Goal: Find specific page/section: Find specific page/section

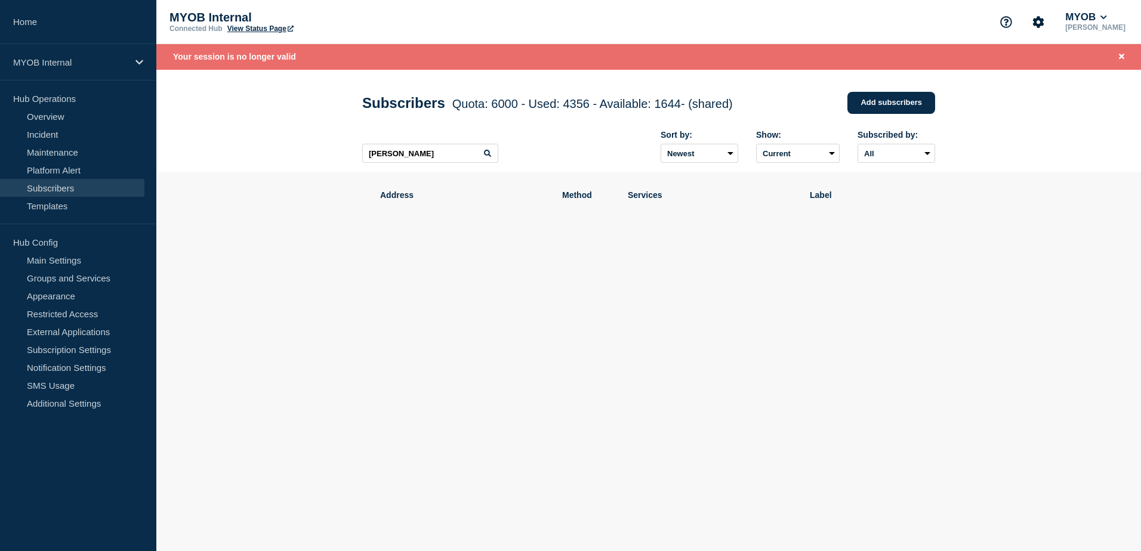
type input "[PERSON_NAME]"
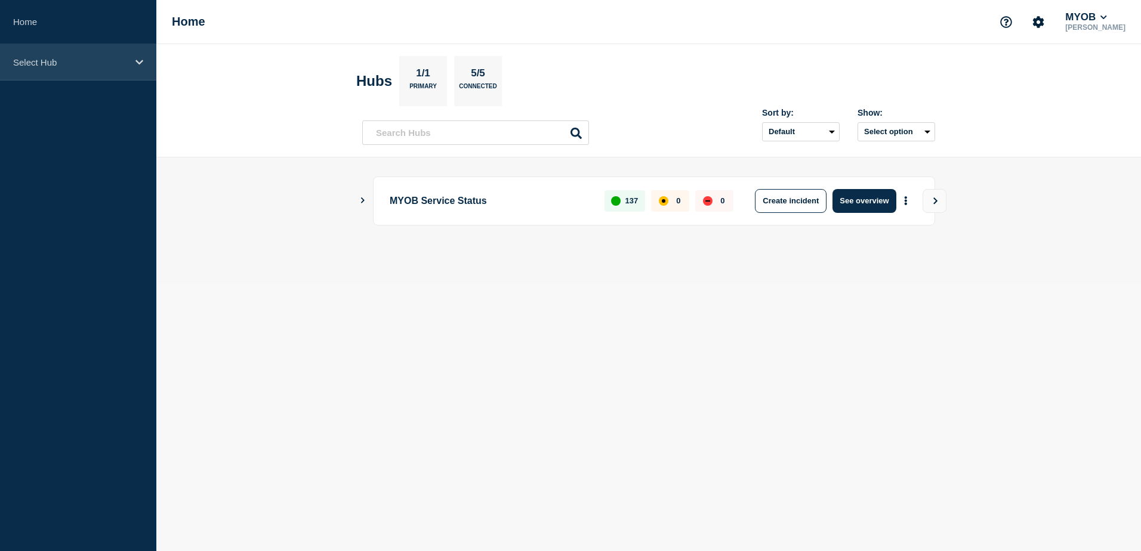
click at [110, 67] on div "Select Hub" at bounding box center [78, 62] width 156 height 36
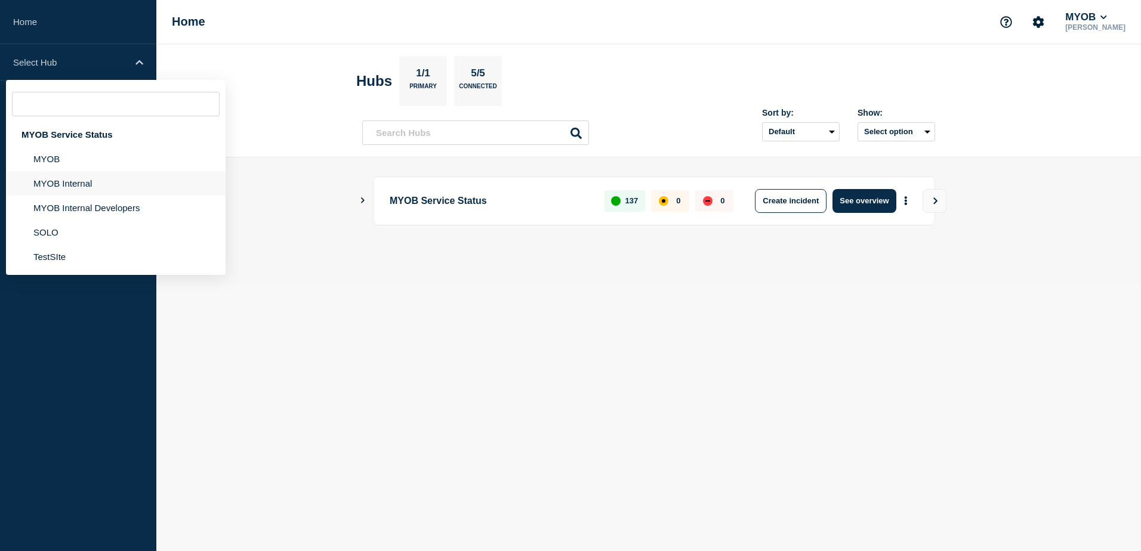
click at [81, 186] on li "MYOB Internal" at bounding box center [116, 183] width 220 height 24
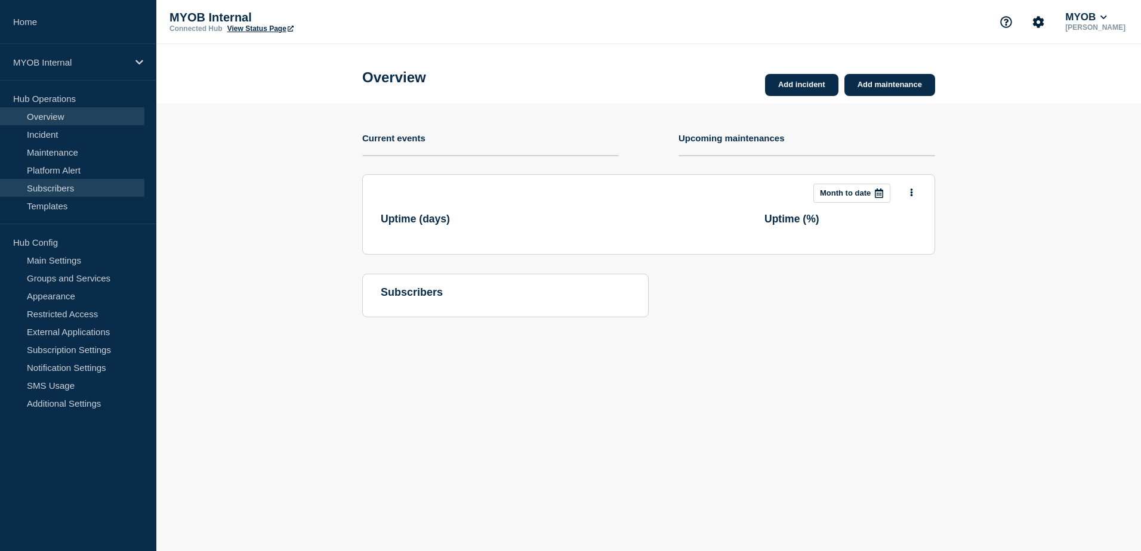
click at [58, 184] on link "Subscribers" at bounding box center [72, 188] width 144 height 18
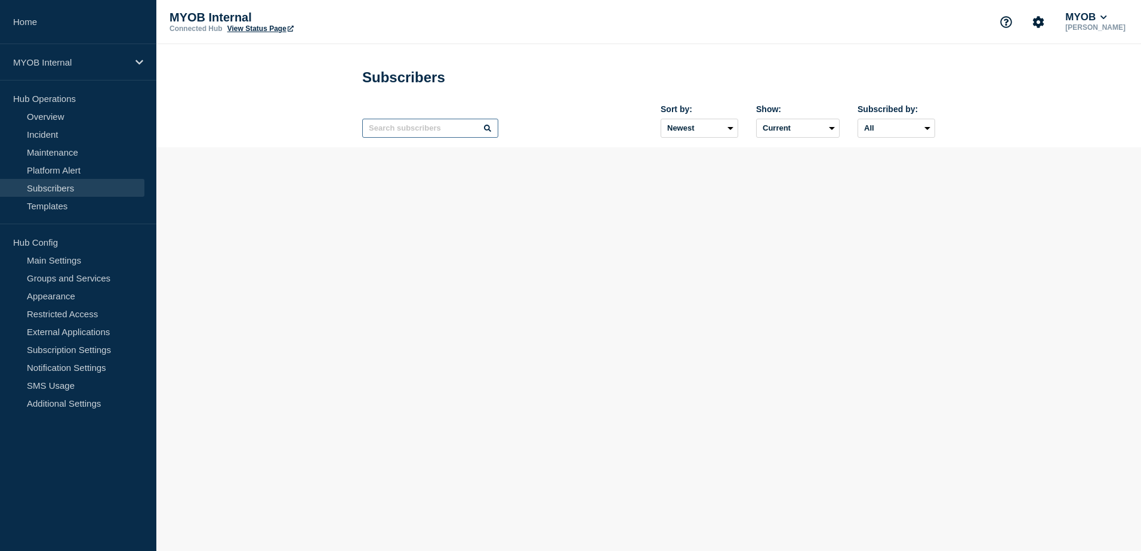
click at [440, 132] on input "text" at bounding box center [430, 128] width 136 height 19
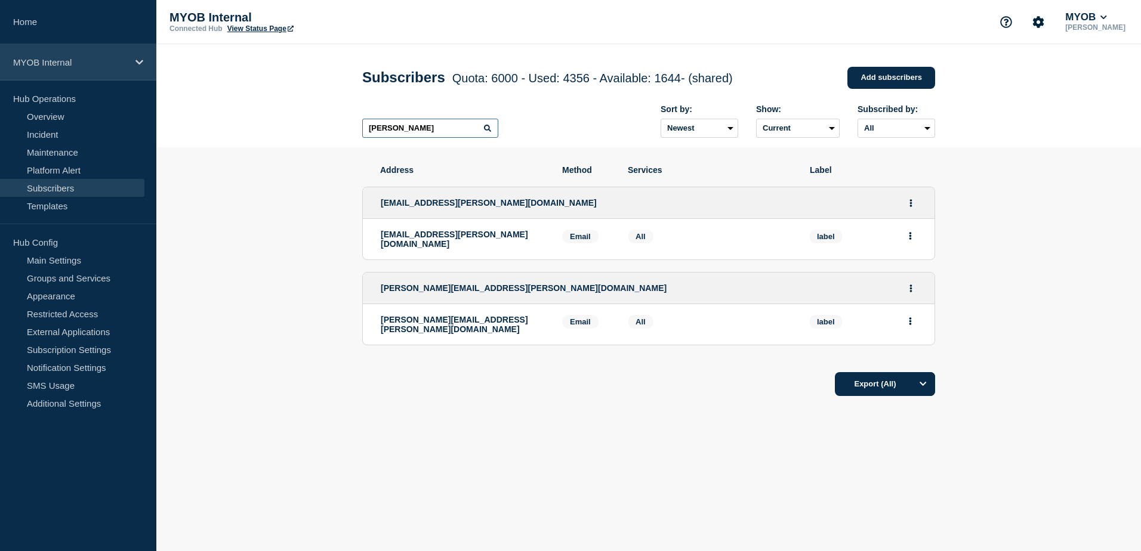
type input "[PERSON_NAME]"
